Goal: Task Accomplishment & Management: Complete application form

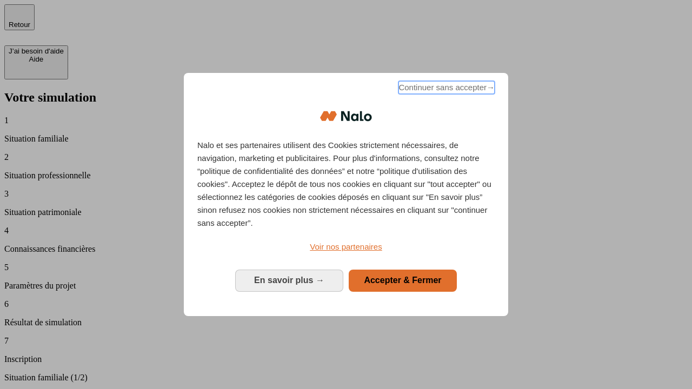
click at [445, 89] on span "Continuer sans accepter →" at bounding box center [446, 87] width 96 height 13
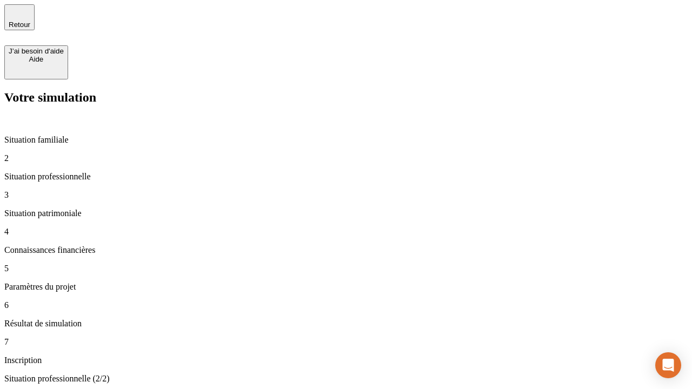
type input "30 000"
type input "1 000"
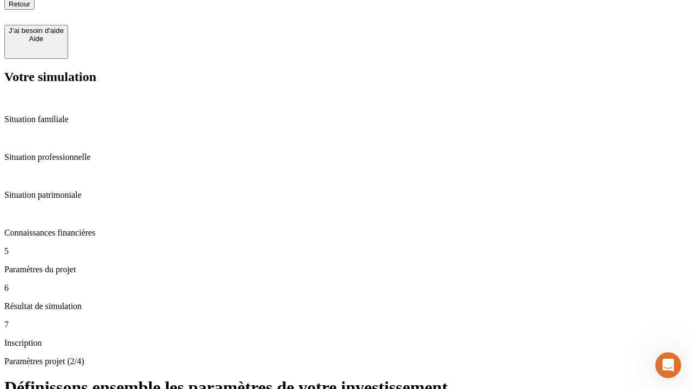
type input "65"
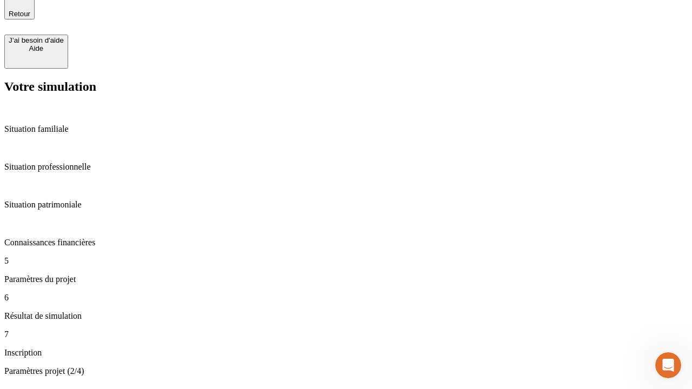
type input "5 000"
type input "640"
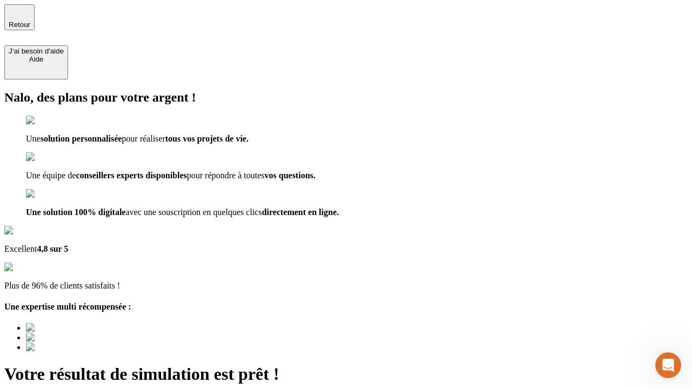
type input "[EMAIL_ADDRESS][DOMAIN_NAME]"
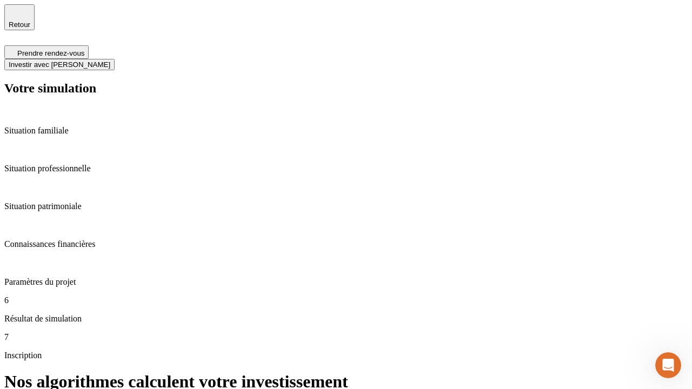
scroll to position [4, 0]
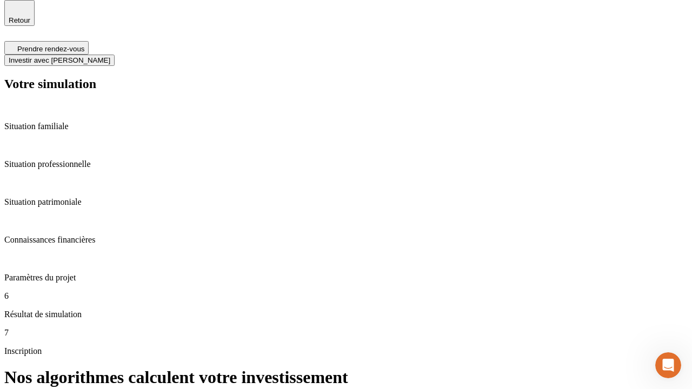
click at [110, 56] on span "Investir avec [PERSON_NAME]" at bounding box center [60, 60] width 102 height 8
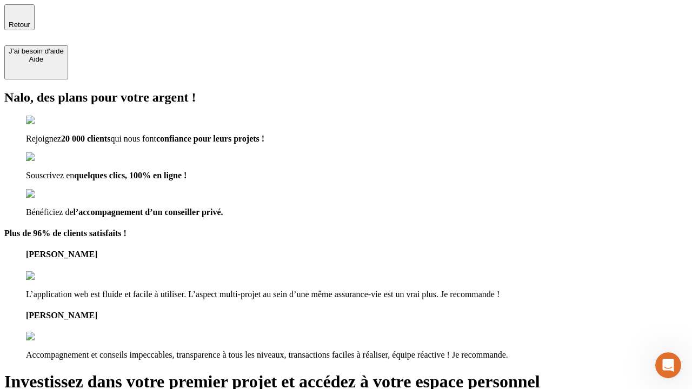
type input "[PERSON_NAME][EMAIL_ADDRESS][DOMAIN_NAME]"
